Goal: Find specific page/section: Find specific page/section

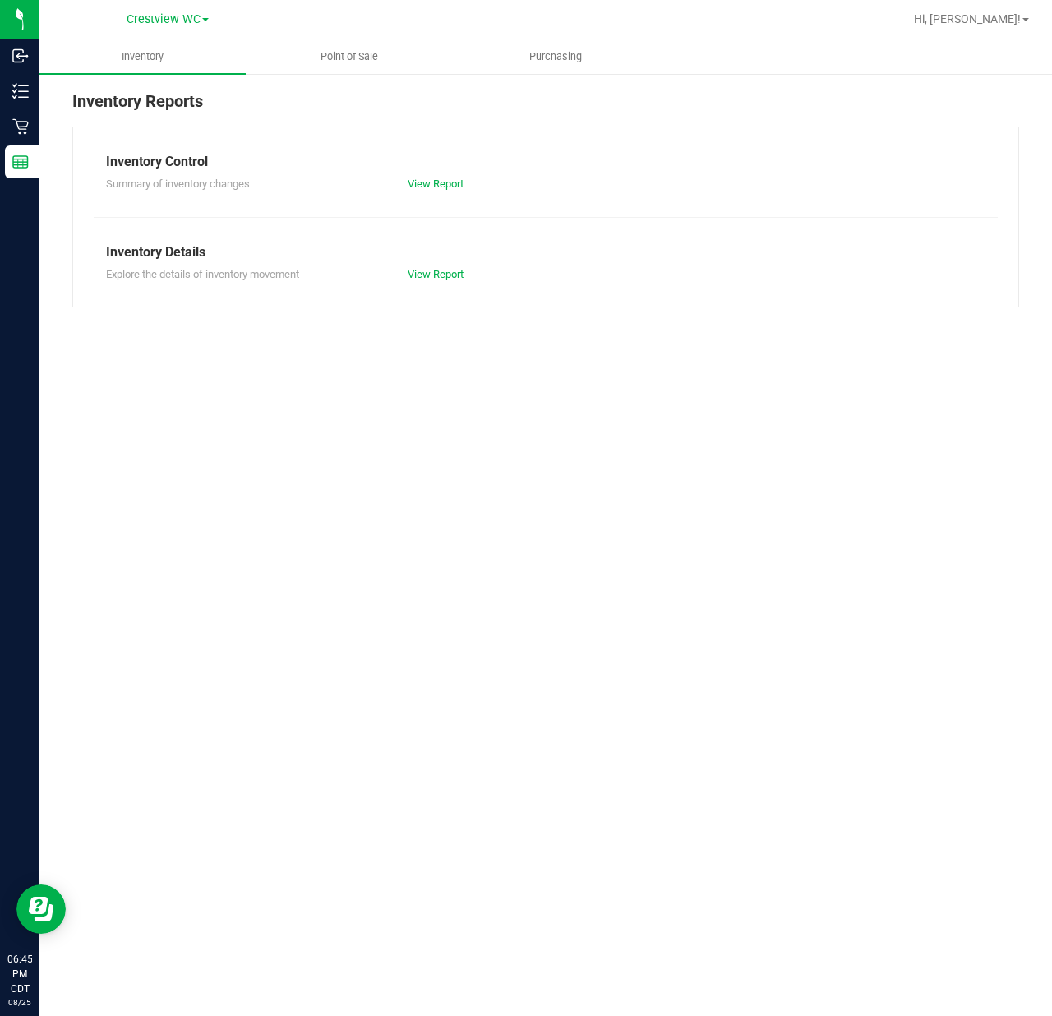
click at [350, 59] on span "Point of Sale" at bounding box center [349, 56] width 102 height 15
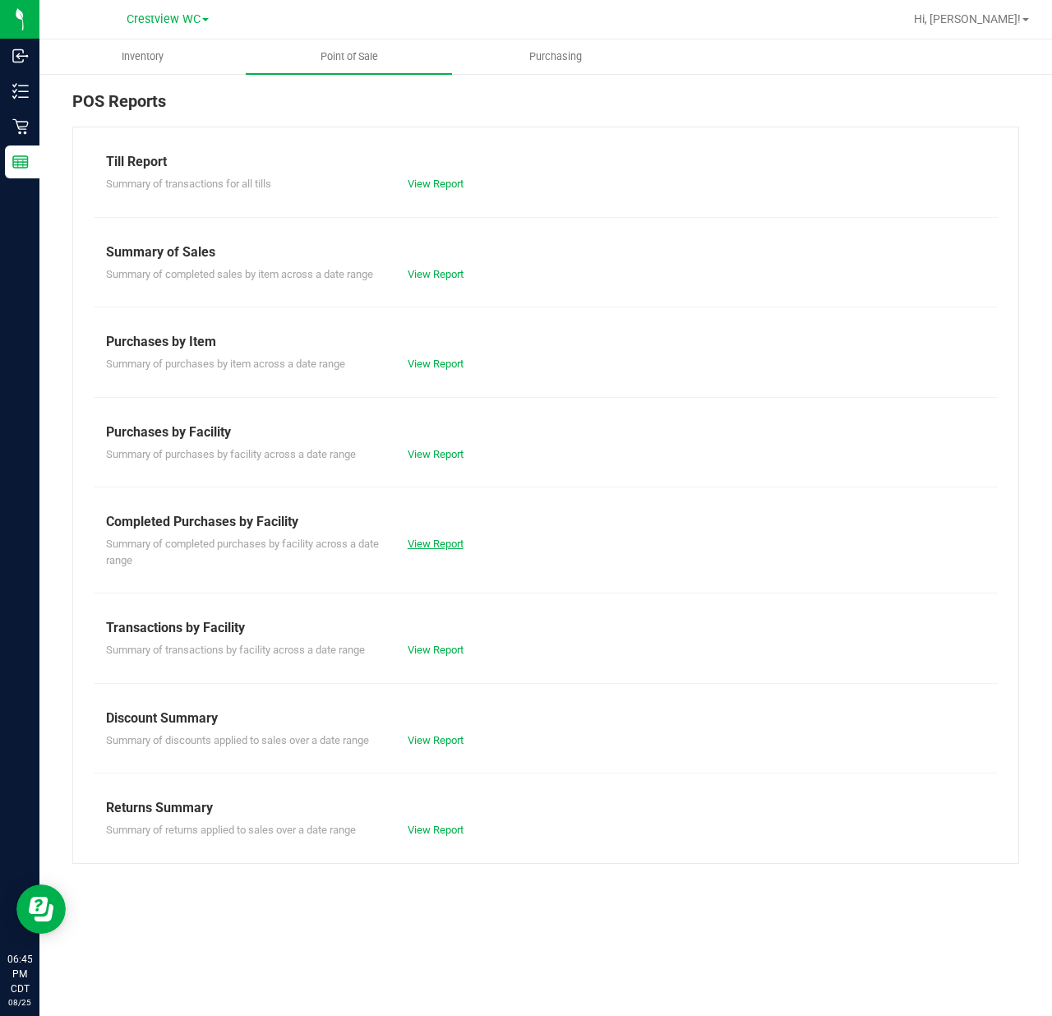
click at [449, 544] on link "View Report" at bounding box center [436, 544] width 56 height 12
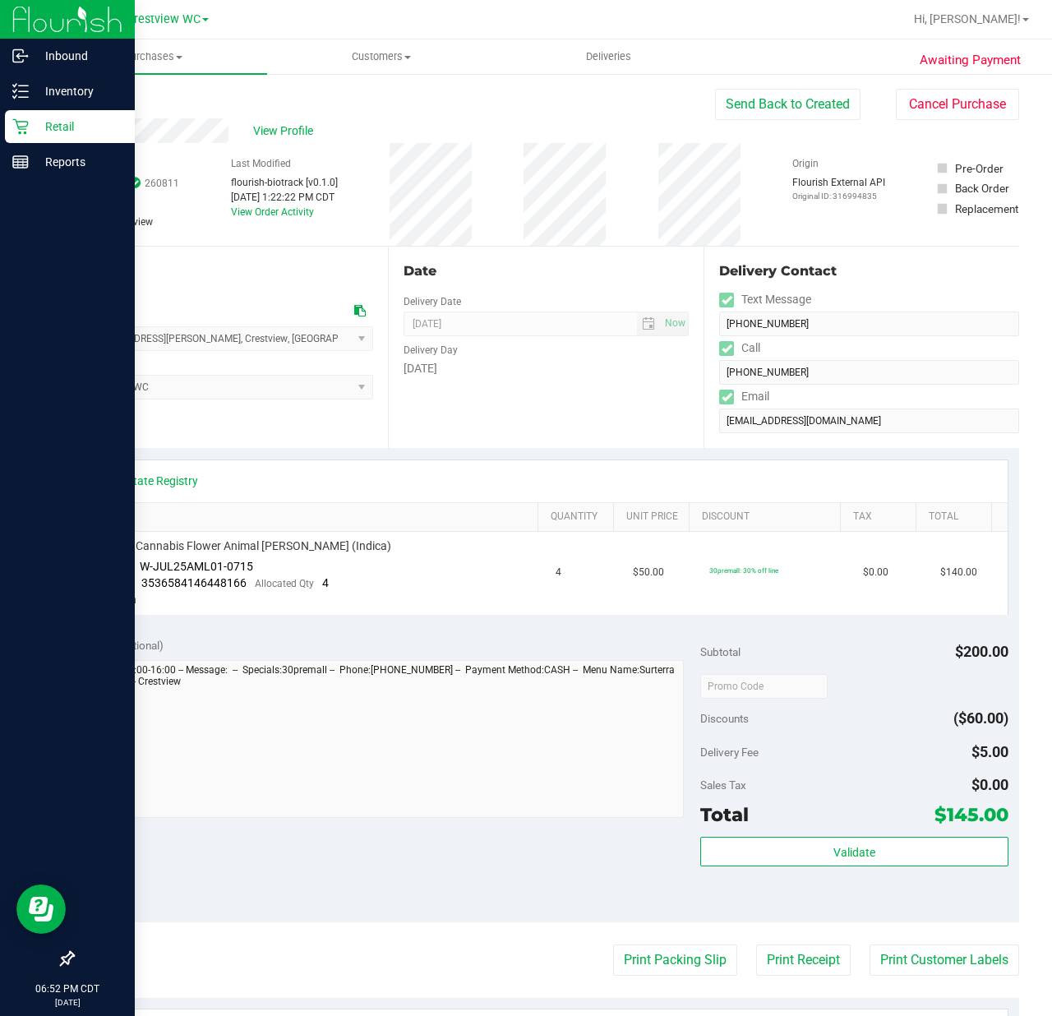
click at [25, 119] on icon at bounding box center [20, 126] width 16 height 16
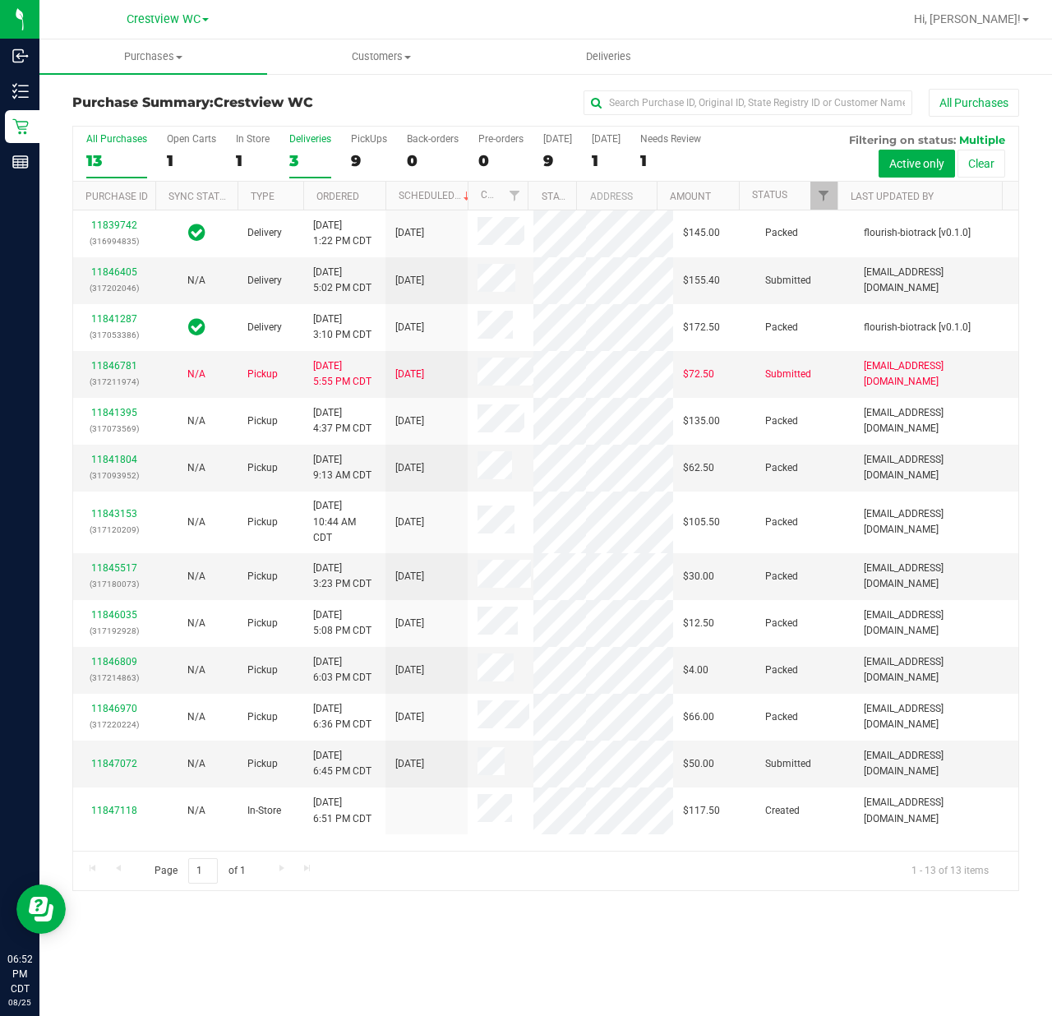
click at [326, 159] on div "3" at bounding box center [310, 160] width 42 height 19
click at [0, 0] on input "Deliveries 3" at bounding box center [0, 0] width 0 height 0
